Goal: Task Accomplishment & Management: Manage account settings

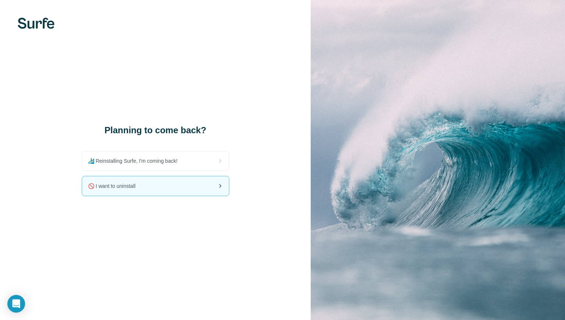
click at [197, 186] on div "🚫 I want to uninstall" at bounding box center [155, 185] width 147 height 19
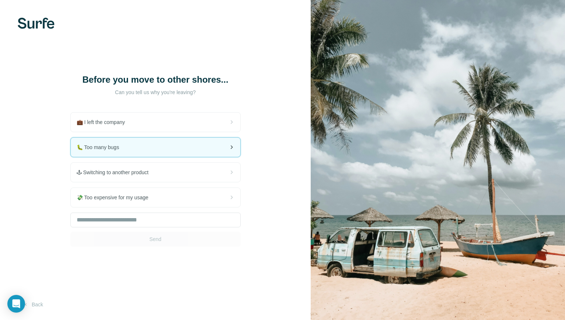
click at [203, 150] on div "🐛 Too many bugs" at bounding box center [156, 146] width 170 height 19
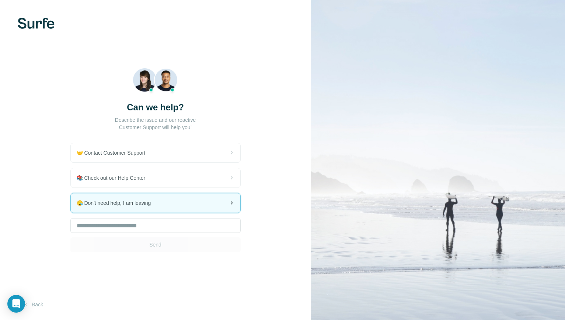
click at [193, 200] on div "😪 Don't need help, I am leaving" at bounding box center [156, 202] width 170 height 19
